Goal: Information Seeking & Learning: Learn about a topic

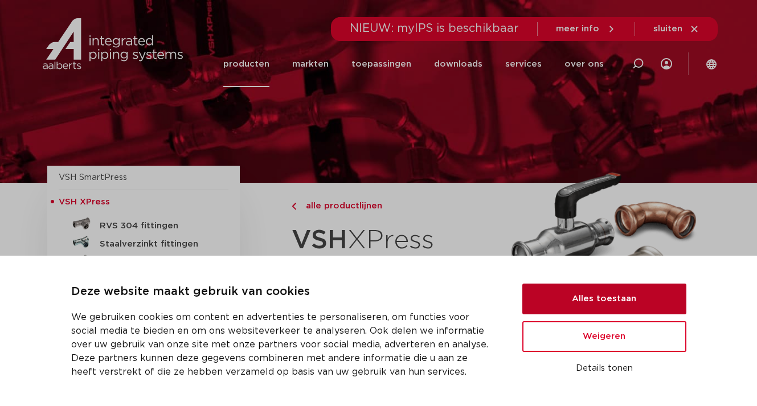
click at [625, 293] on button "Alles toestaan" at bounding box center [605, 299] width 164 height 31
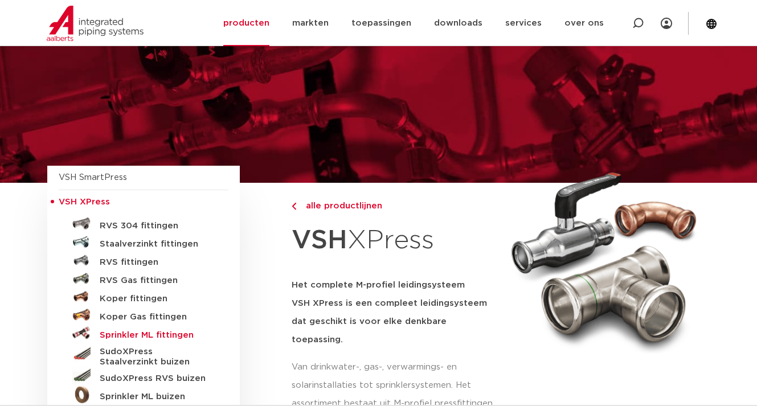
scroll to position [114, 0]
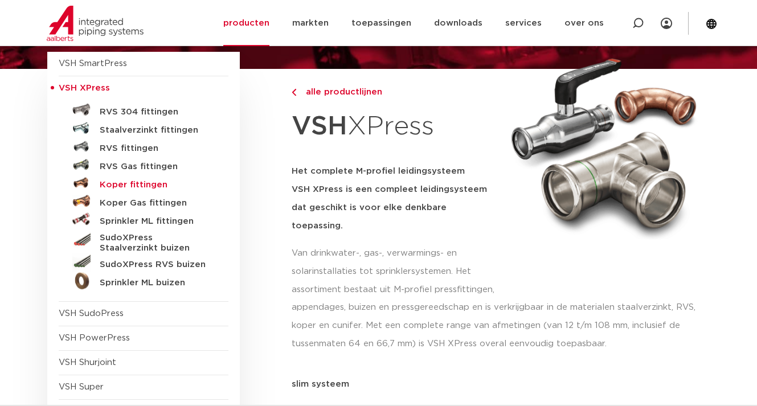
click at [137, 185] on h5 "Koper fittingen" at bounding box center [156, 185] width 113 height 10
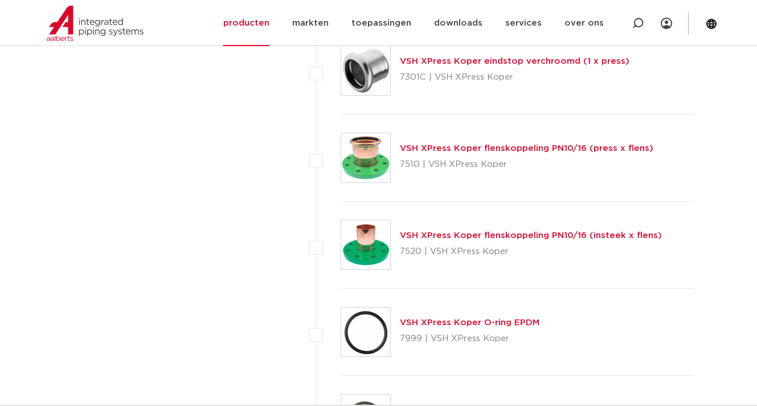
scroll to position [5300, 0]
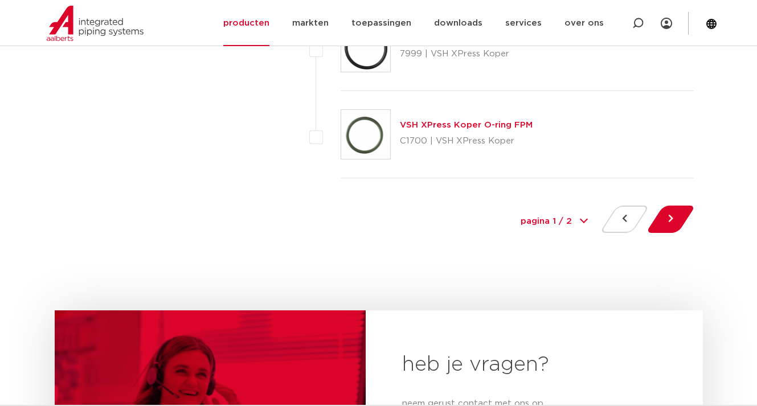
click at [571, 223] on select "pagina 1 / 2 1 2" at bounding box center [554, 222] width 85 height 26
click at [670, 219] on button at bounding box center [671, 219] width 32 height 27
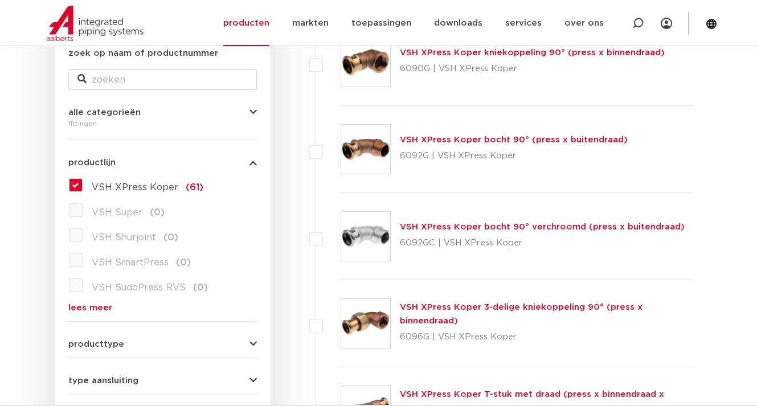
scroll to position [285, 0]
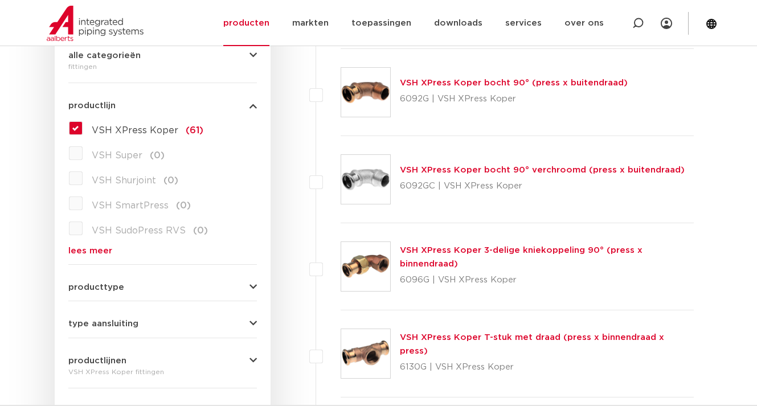
click at [251, 283] on div "producttype meerdelig (6) accessoires (fittings) (2) voordeelpakket (1) demonta…" at bounding box center [162, 283] width 189 height 18
click at [253, 287] on icon "button" at bounding box center [253, 287] width 7 height 9
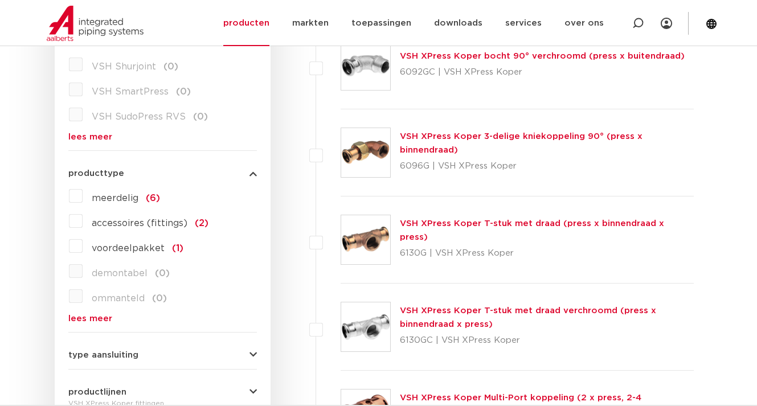
scroll to position [0, 0]
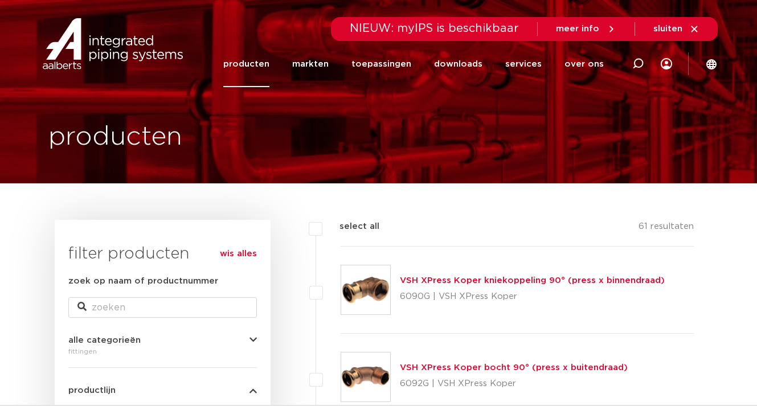
click at [260, 59] on link "producten" at bounding box center [246, 64] width 46 height 46
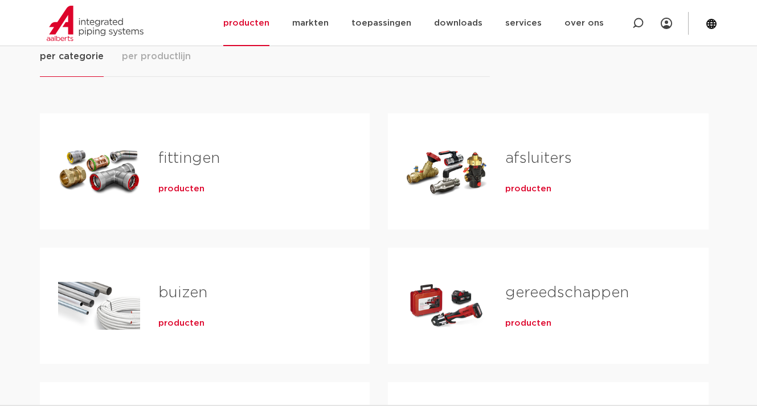
click at [528, 190] on span "producten" at bounding box center [529, 189] width 46 height 11
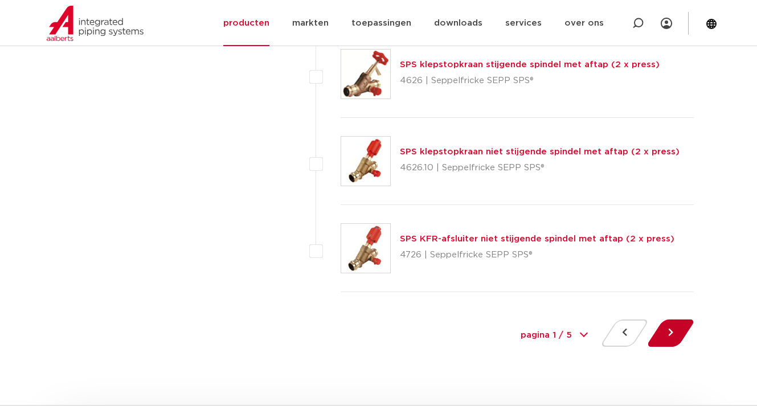
scroll to position [5300, 0]
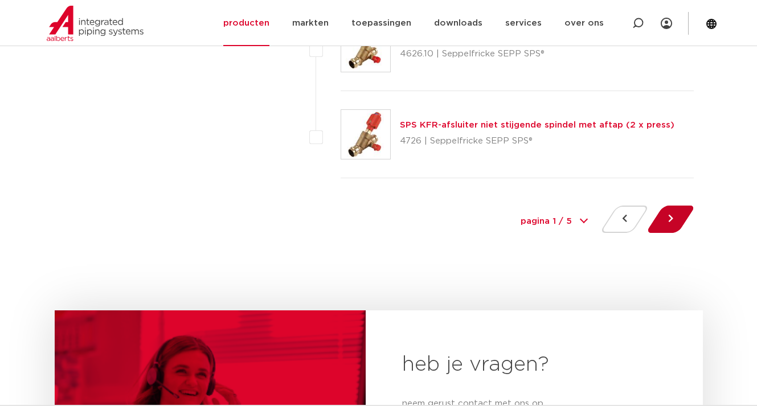
click at [677, 221] on button at bounding box center [671, 219] width 32 height 27
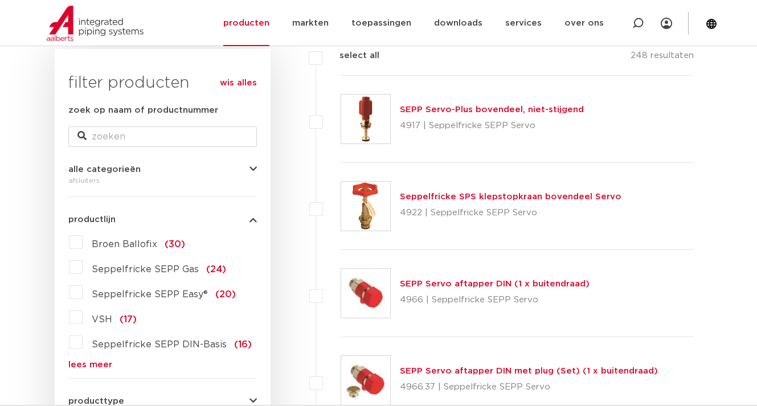
scroll to position [285, 0]
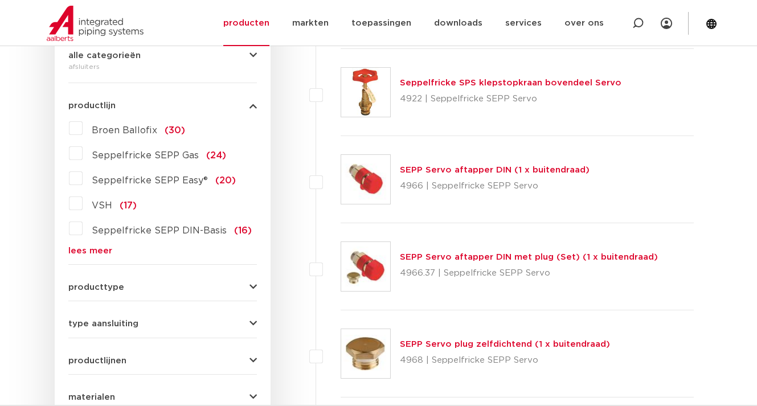
click at [83, 204] on label "VSH (17)" at bounding box center [110, 203] width 54 height 18
click at [0, 0] on input "VSH (17)" at bounding box center [0, 0] width 0 height 0
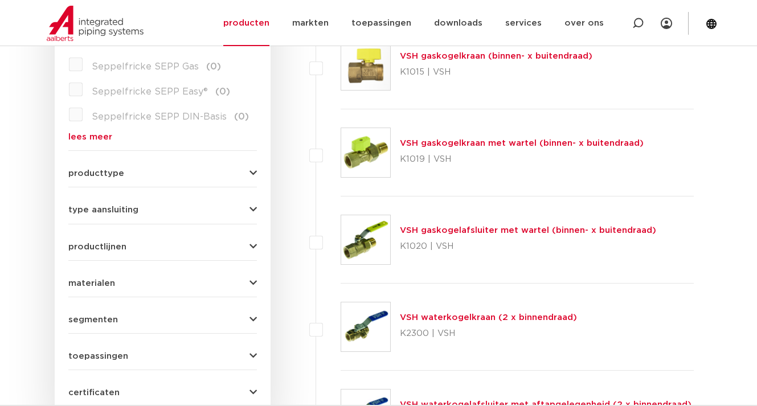
scroll to position [513, 0]
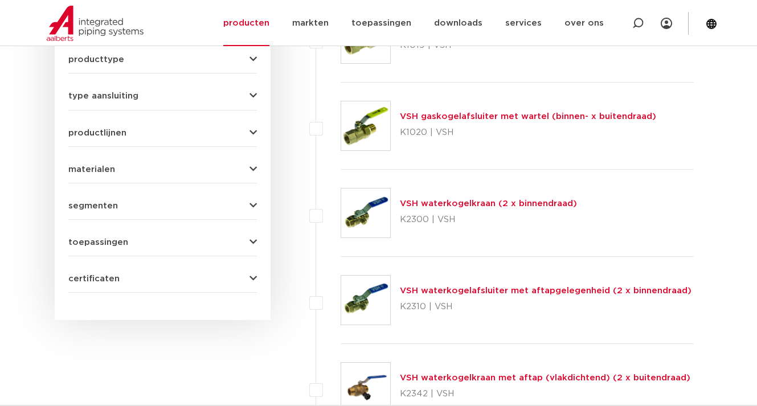
click at [255, 92] on icon "button" at bounding box center [253, 96] width 7 height 9
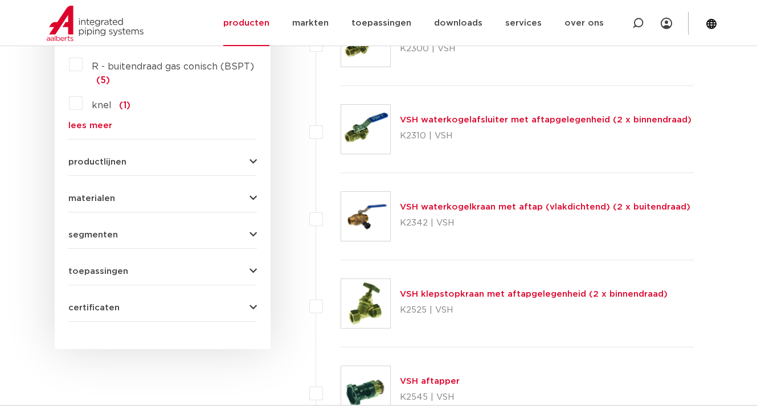
scroll to position [456, 0]
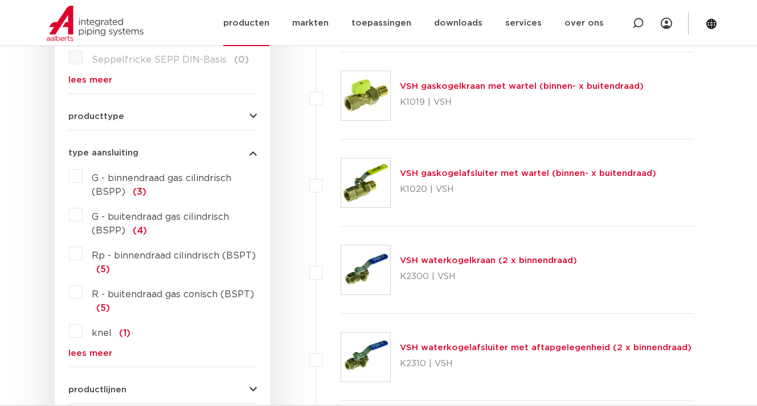
click at [266, 23] on link "producten" at bounding box center [246, 23] width 46 height 46
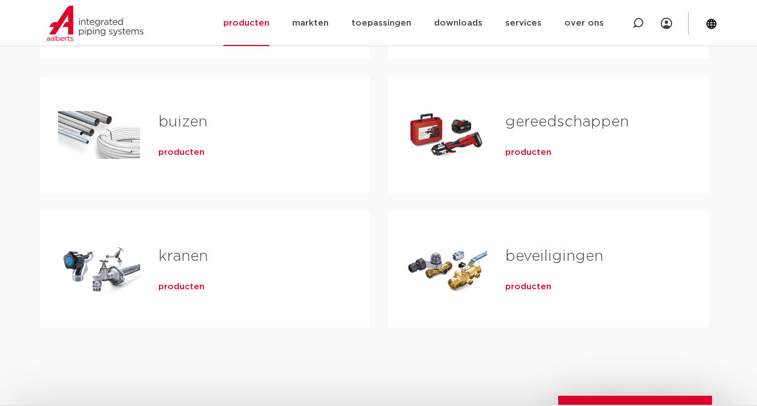
scroll to position [399, 0]
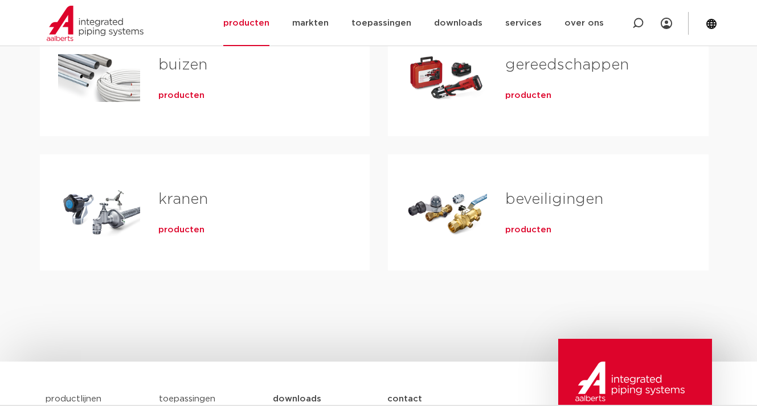
click at [536, 234] on span "producten" at bounding box center [529, 230] width 46 height 11
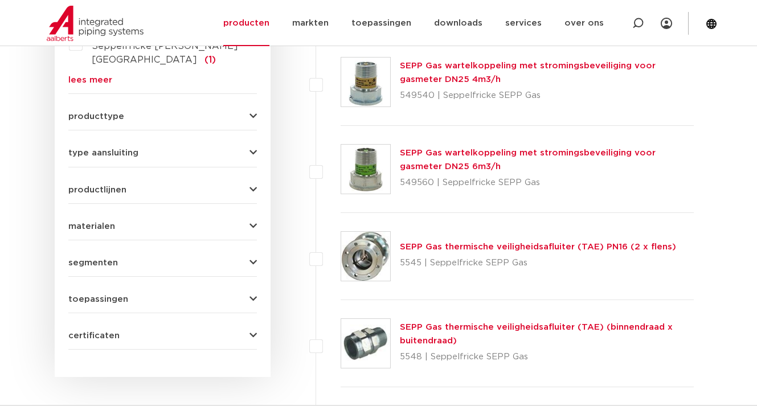
click at [258, 98] on div "wis alles filter producten zoek op naam of productnummer alle categorieën bevei…" at bounding box center [163, 63] width 216 height 627
click at [253, 112] on icon "button" at bounding box center [253, 116] width 7 height 9
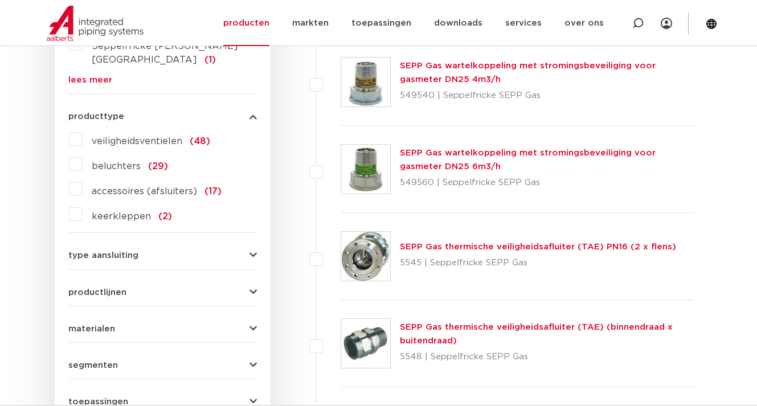
click at [123, 212] on span "keerkleppen" at bounding box center [121, 216] width 59 height 9
click at [0, 0] on input "keerkleppen (2)" at bounding box center [0, 0] width 0 height 0
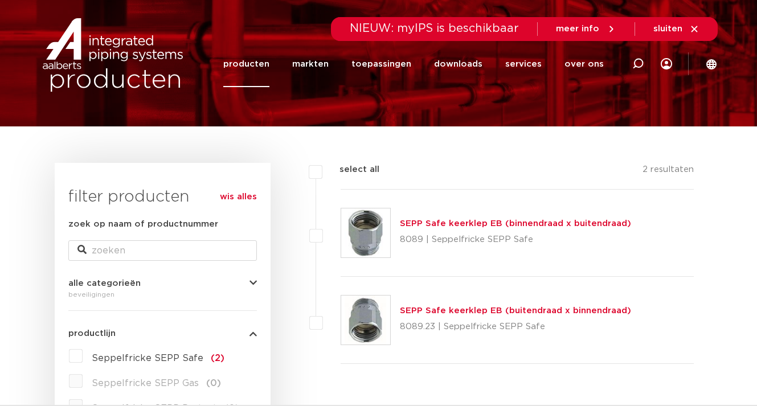
scroll to position [114, 0]
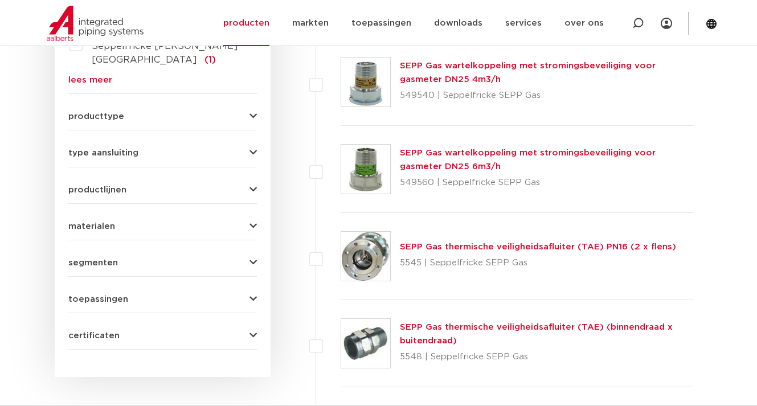
scroll to position [413, 0]
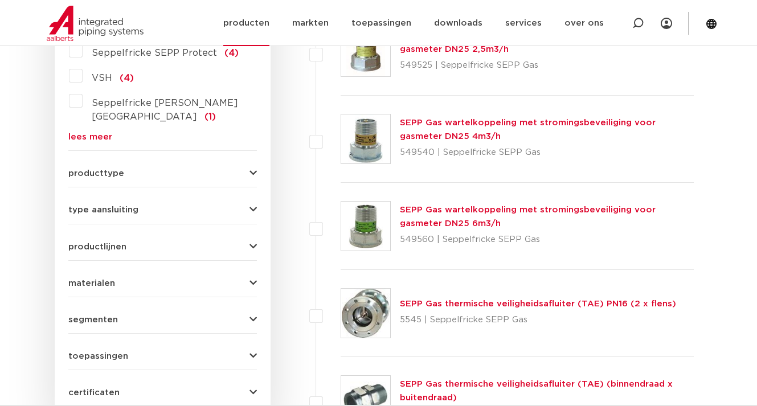
click at [270, 22] on link "producten" at bounding box center [246, 23] width 46 height 46
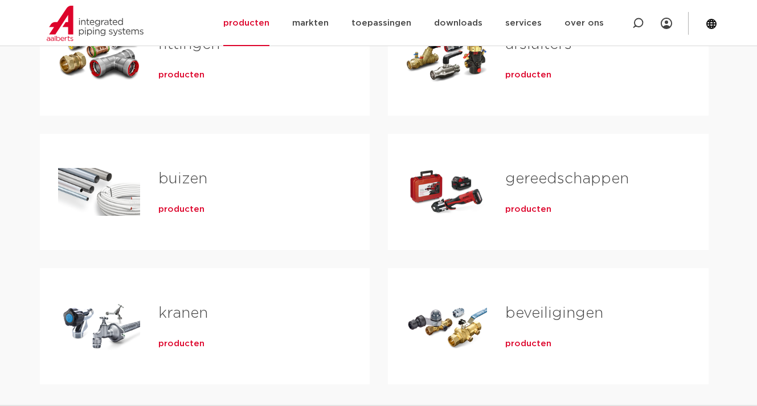
scroll to position [342, 0]
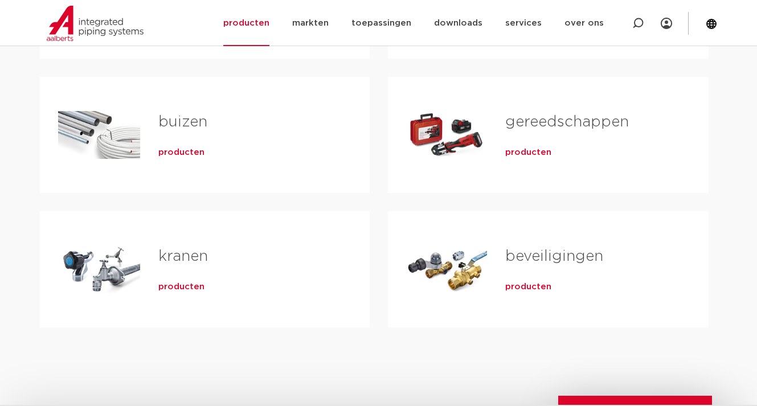
click at [185, 291] on span "producten" at bounding box center [181, 287] width 46 height 11
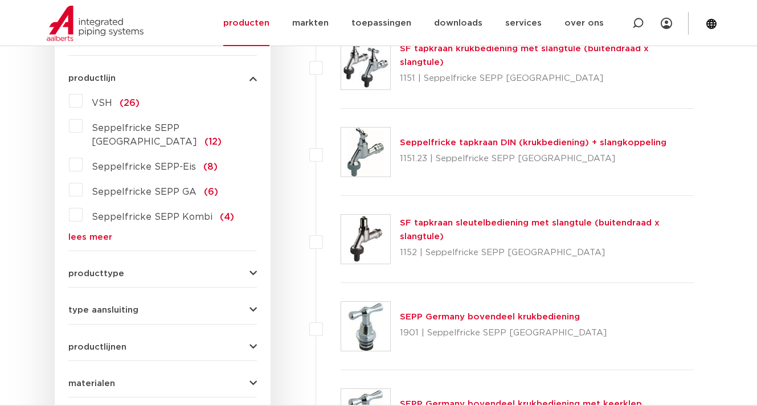
scroll to position [255, 0]
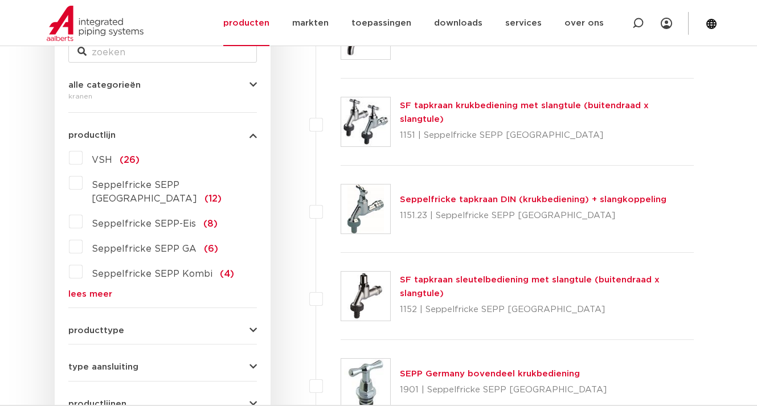
click at [83, 161] on label "VSH (26)" at bounding box center [111, 158] width 57 height 18
click at [0, 0] on input "VSH (26)" at bounding box center [0, 0] width 0 height 0
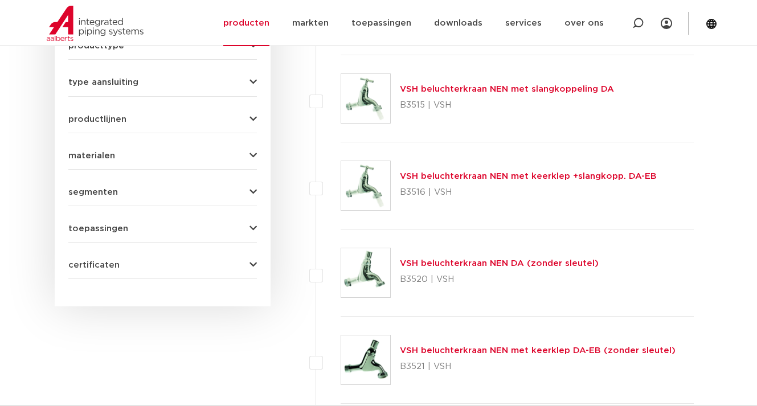
scroll to position [84, 0]
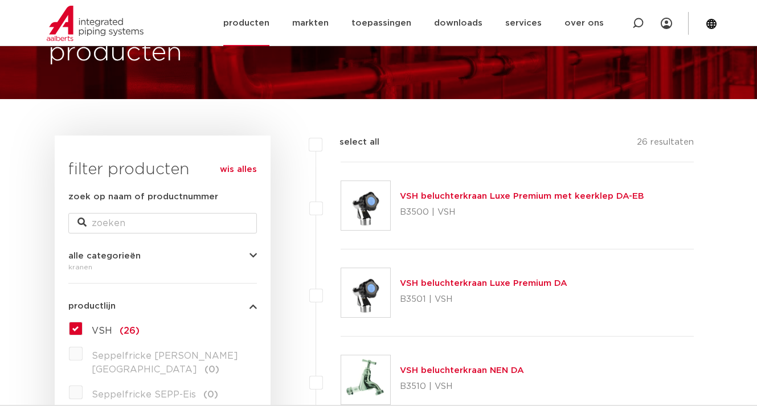
click at [269, 27] on link "producten" at bounding box center [246, 23] width 46 height 46
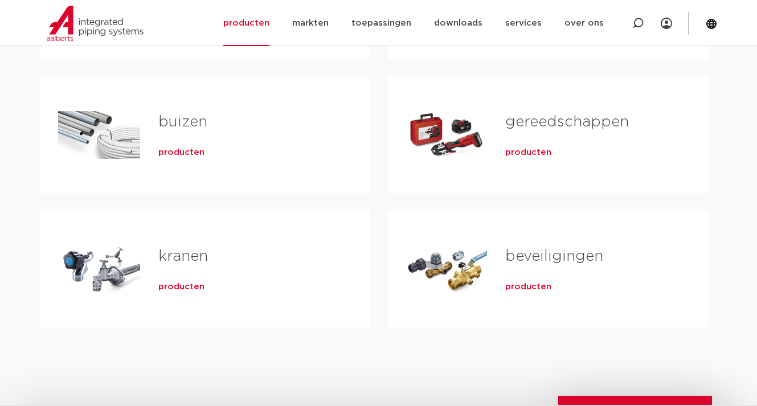
scroll to position [171, 0]
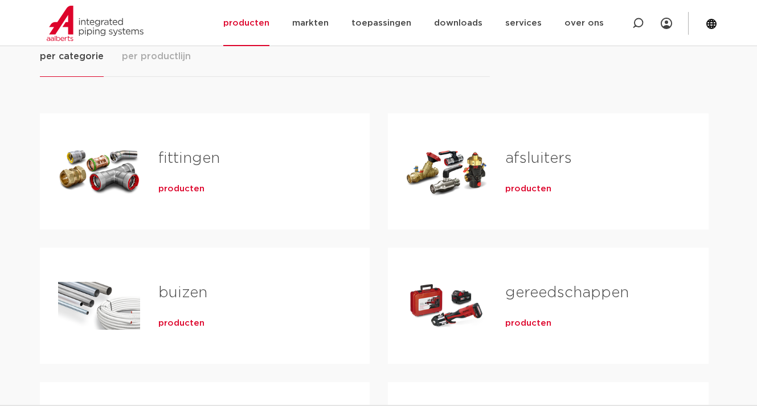
click at [536, 188] on span "producten" at bounding box center [529, 189] width 46 height 11
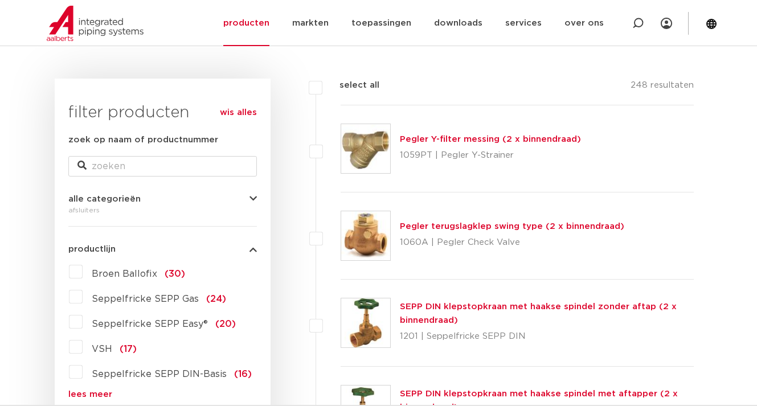
scroll to position [198, 0]
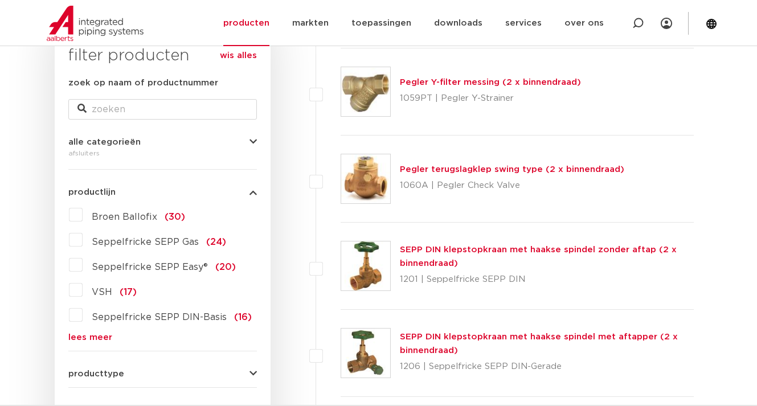
click at [92, 341] on link "lees meer" at bounding box center [162, 337] width 189 height 9
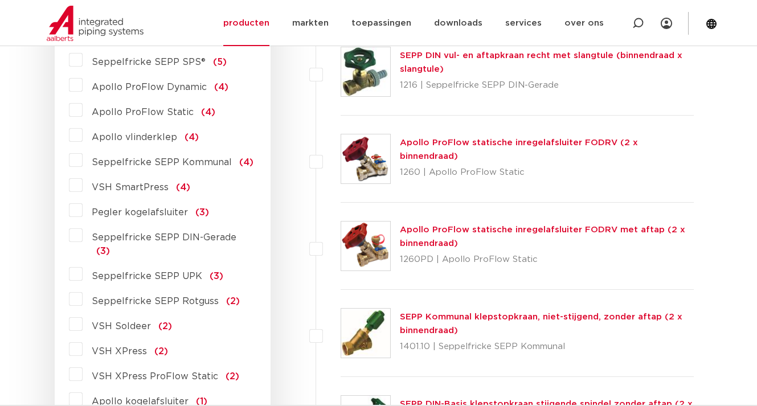
scroll to position [711, 0]
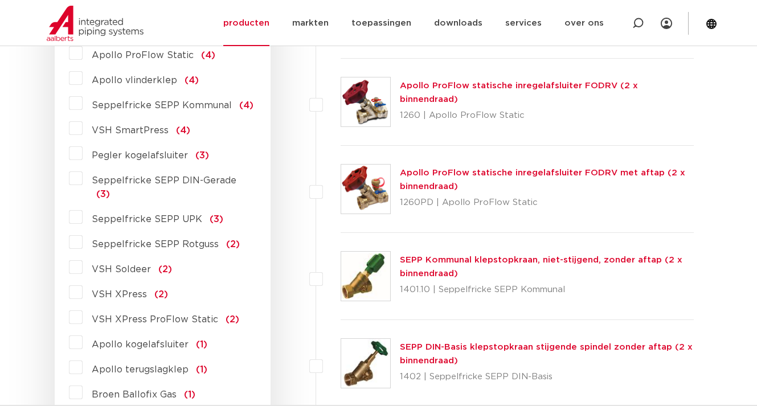
click at [113, 290] on span "VSH XPress" at bounding box center [119, 294] width 55 height 9
click at [0, 0] on input "VSH XPress (2)" at bounding box center [0, 0] width 0 height 0
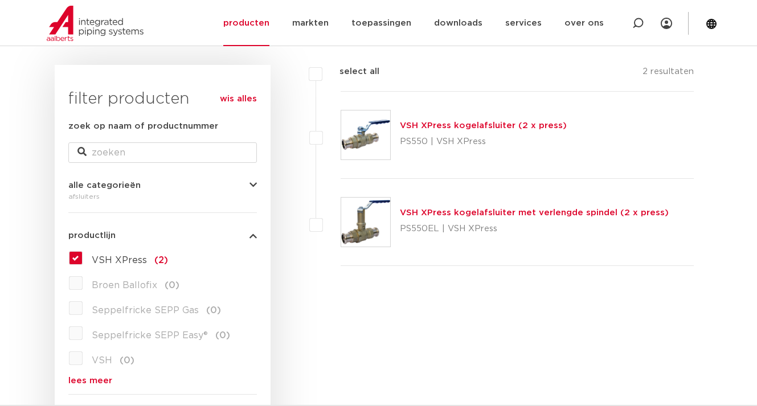
scroll to position [98, 0]
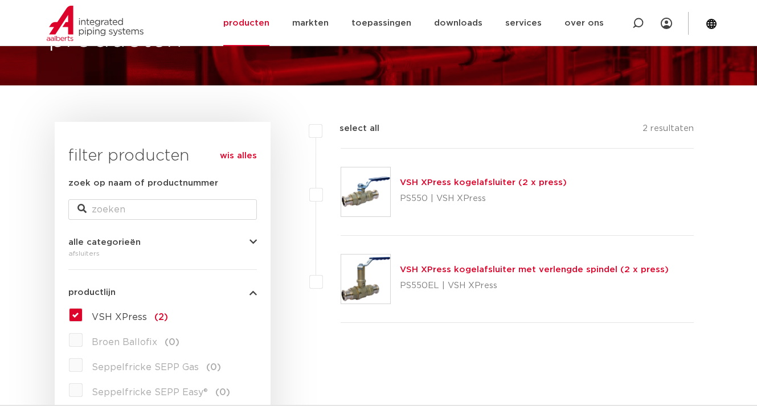
click at [420, 184] on link "VSH XPress kogelafsluiter (2 x press)" at bounding box center [483, 182] width 167 height 9
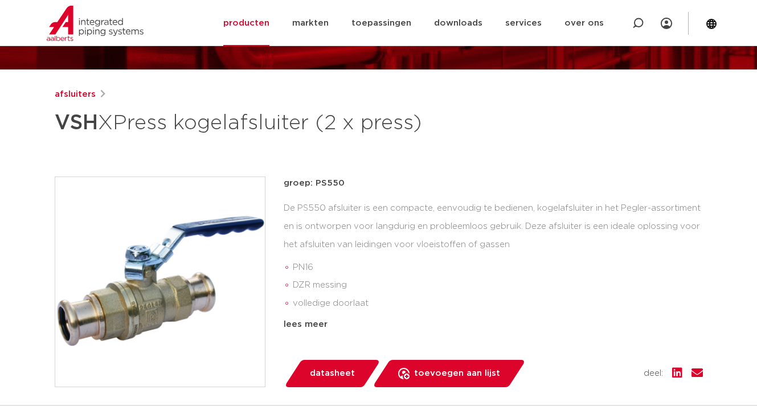
click at [302, 324] on div "lees meer" at bounding box center [493, 325] width 419 height 14
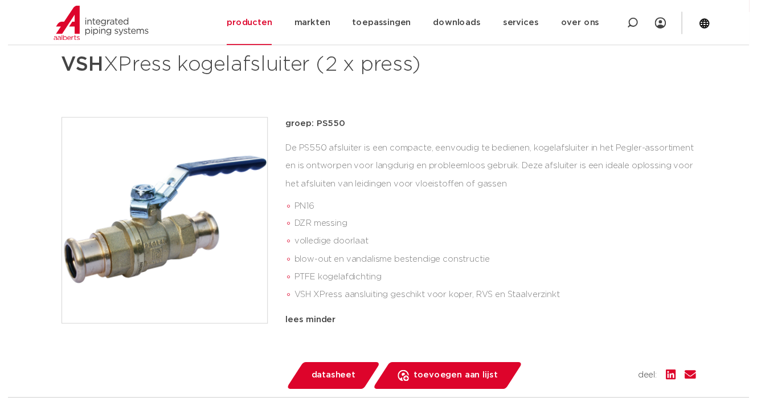
scroll to position [285, 0]
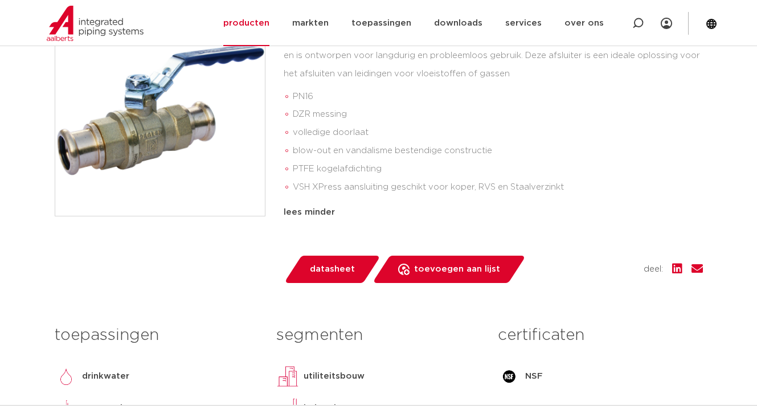
click at [329, 270] on span "datasheet" at bounding box center [332, 269] width 45 height 18
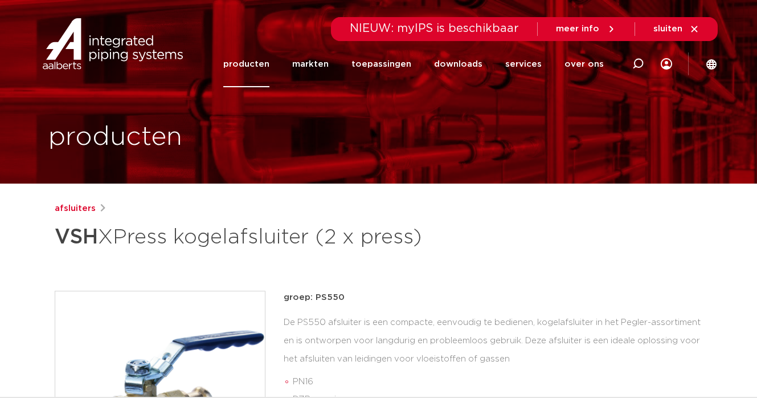
scroll to position [57, 0]
